Goal: Navigation & Orientation: Find specific page/section

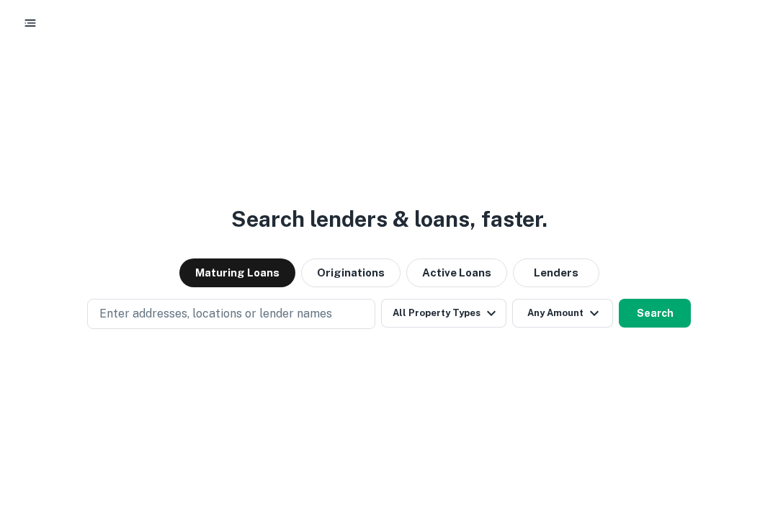
click at [24, 24] on icon "button" at bounding box center [30, 23] width 14 height 14
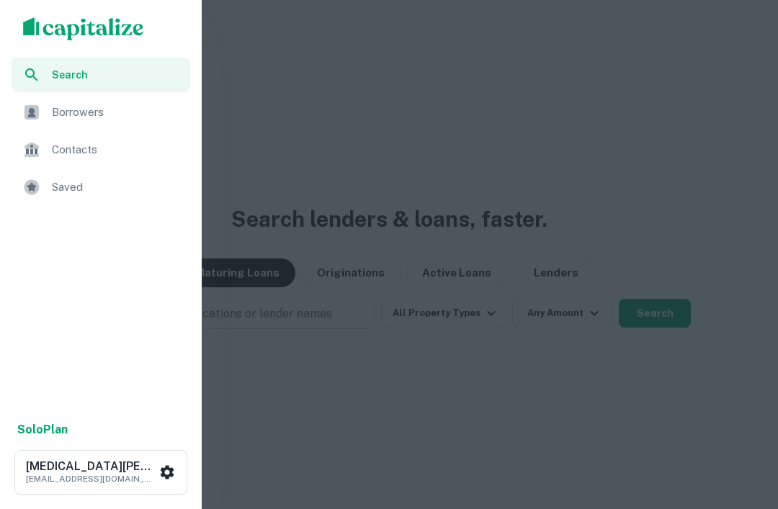
click at [58, 120] on span "Borrowers" at bounding box center [117, 112] width 130 height 17
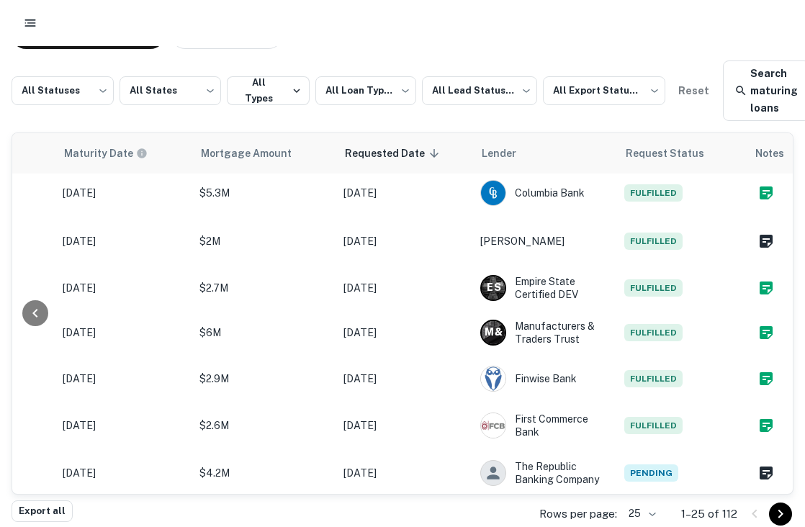
scroll to position [837, 913]
click at [480, 22] on div at bounding box center [402, 23] width 771 height 26
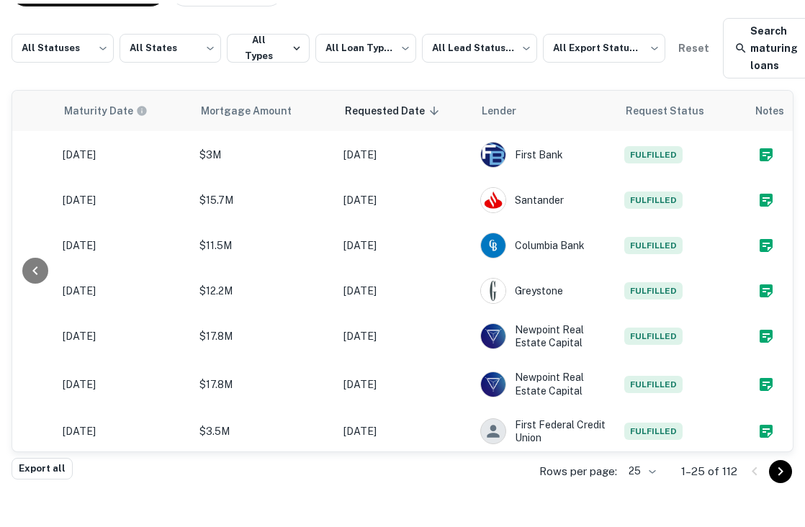
scroll to position [0, 913]
